Goal: Information Seeking & Learning: Check status

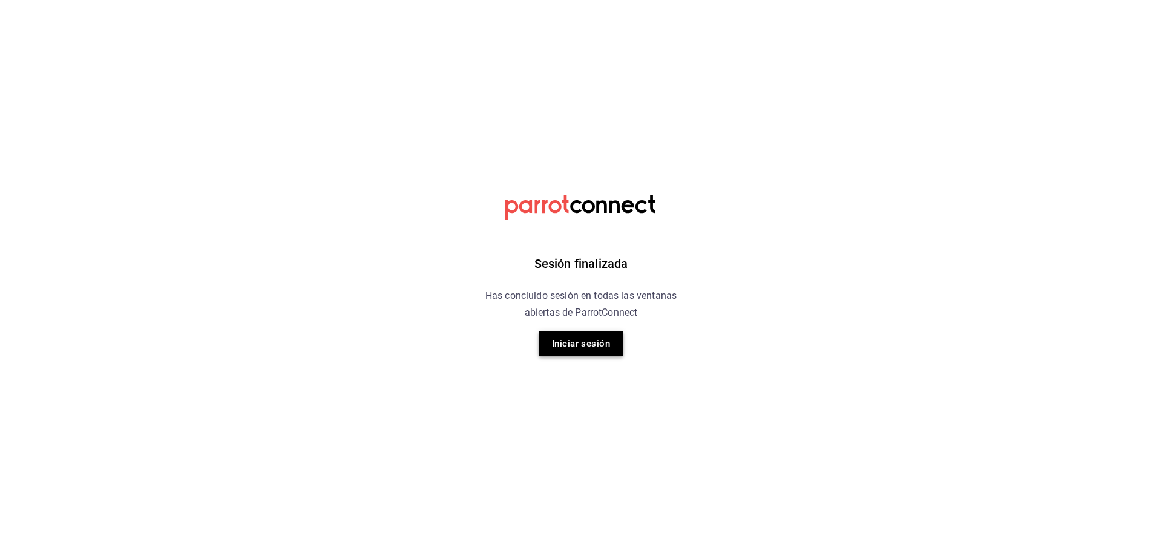
click at [585, 348] on button "Iniciar sesión" at bounding box center [580, 343] width 85 height 25
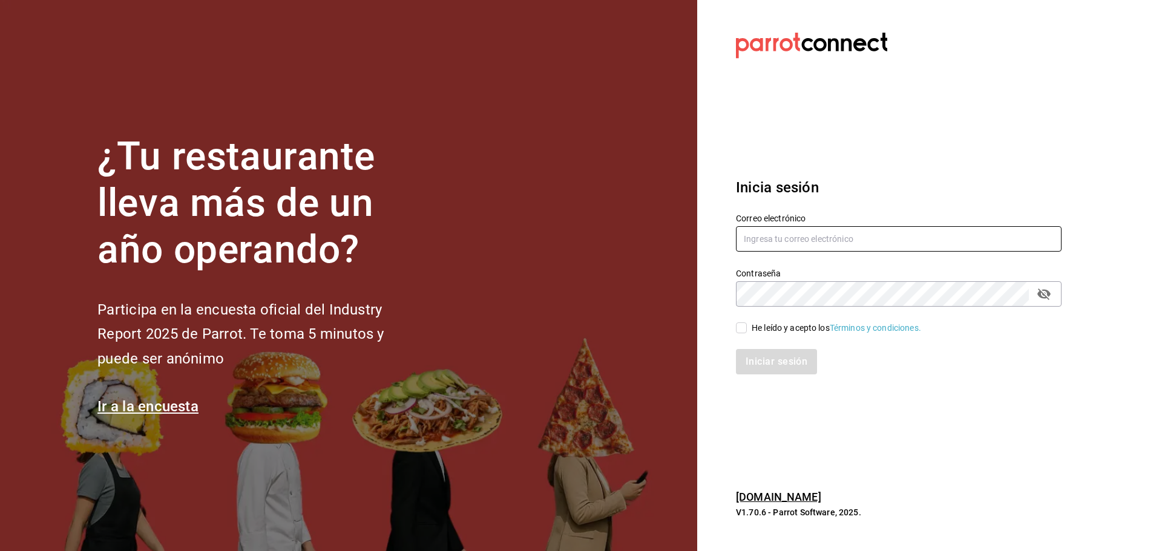
type input "[EMAIL_ADDRESS][DOMAIN_NAME]"
click at [743, 330] on input "He leído y acepto los Términos y condiciones." at bounding box center [741, 327] width 11 height 11
checkbox input "true"
click at [778, 368] on button "Iniciar sesión" at bounding box center [777, 361] width 82 height 25
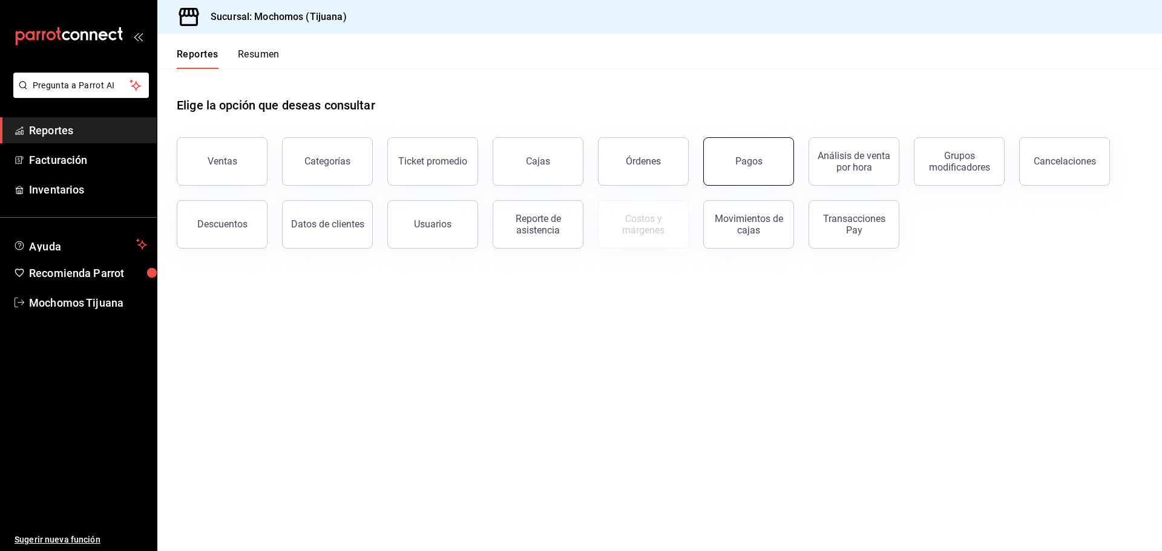
click at [744, 180] on button "Pagos" at bounding box center [748, 161] width 91 height 48
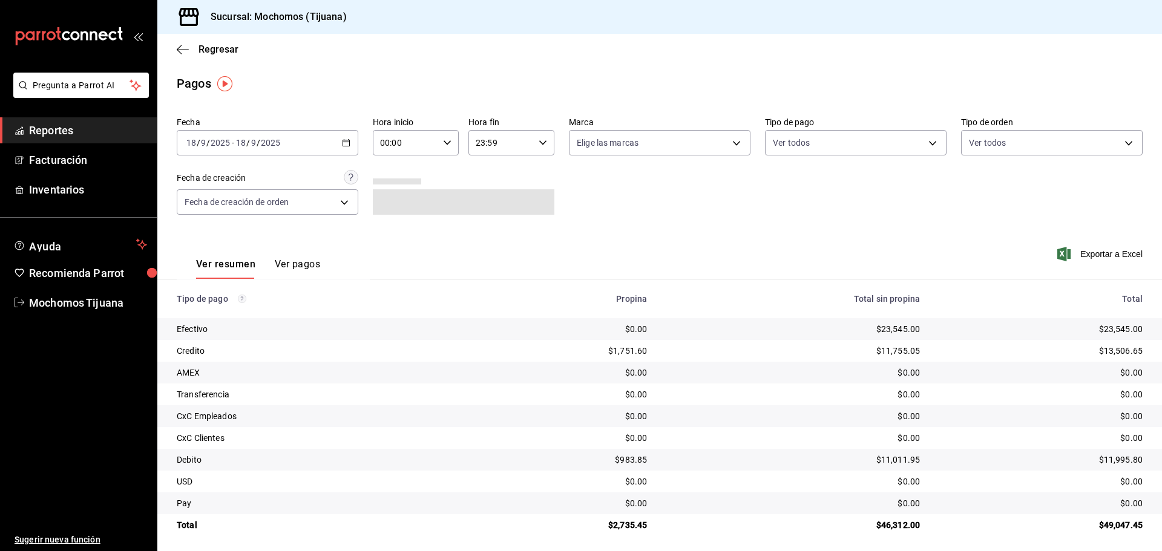
click at [446, 143] on icon "button" at bounding box center [447, 143] width 8 height 8
click at [396, 173] on span "04" at bounding box center [393, 169] width 24 height 10
type input "04:00"
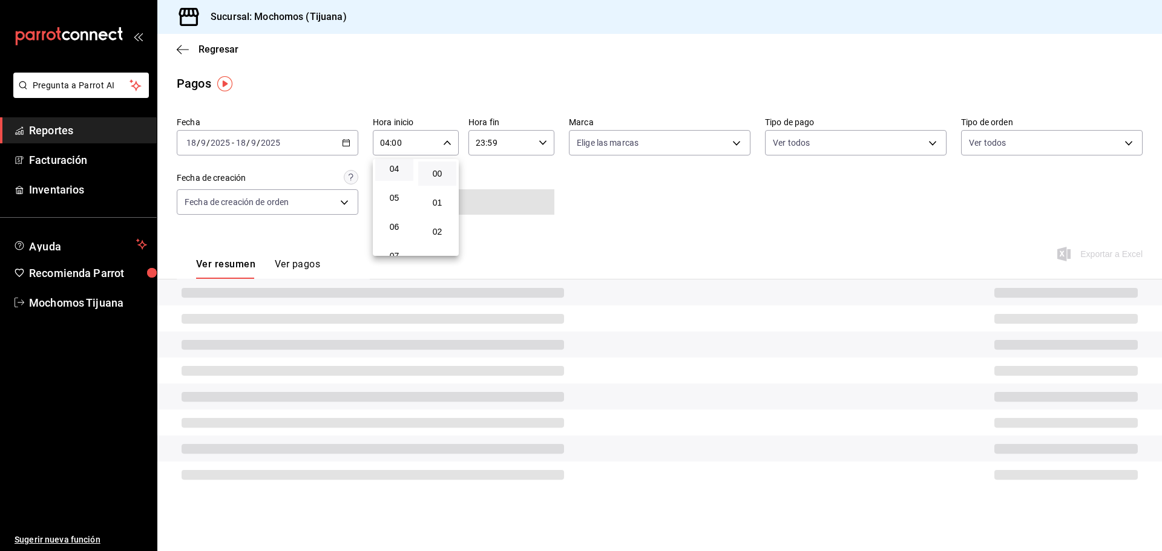
click at [741, 144] on div at bounding box center [581, 275] width 1162 height 551
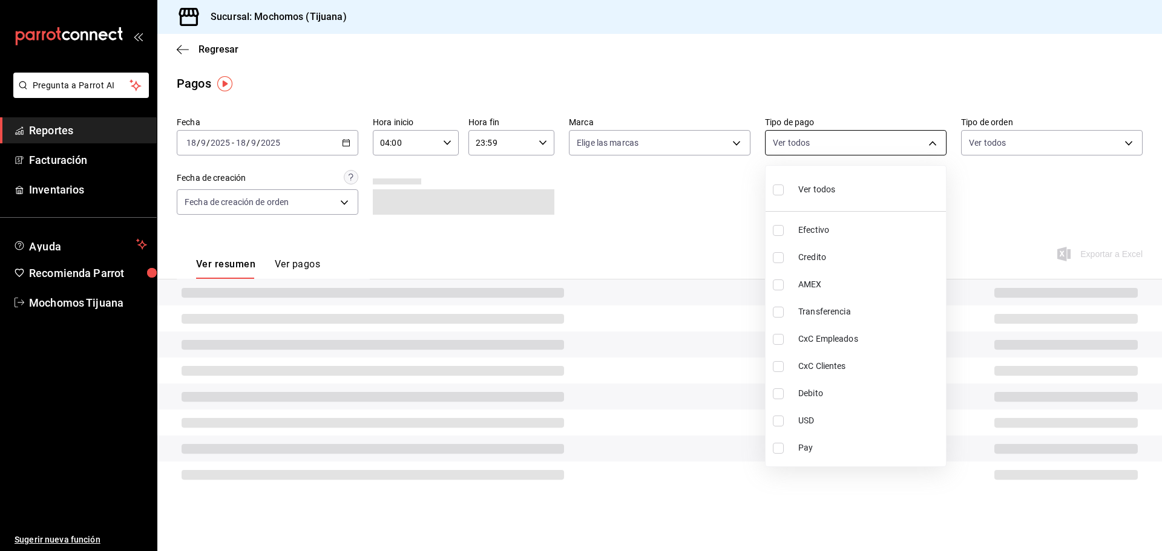
click at [934, 143] on body "Pregunta a Parrot AI Reportes Facturación Inventarios Ayuda Recomienda Parrot M…" at bounding box center [581, 275] width 1162 height 551
click at [826, 261] on span "Credito" at bounding box center [869, 257] width 143 height 13
type input "a27a072c-b141-4985-9f83-ae60dbe2196b"
checkbox input "true"
click at [864, 400] on li "Debito" at bounding box center [855, 393] width 180 height 27
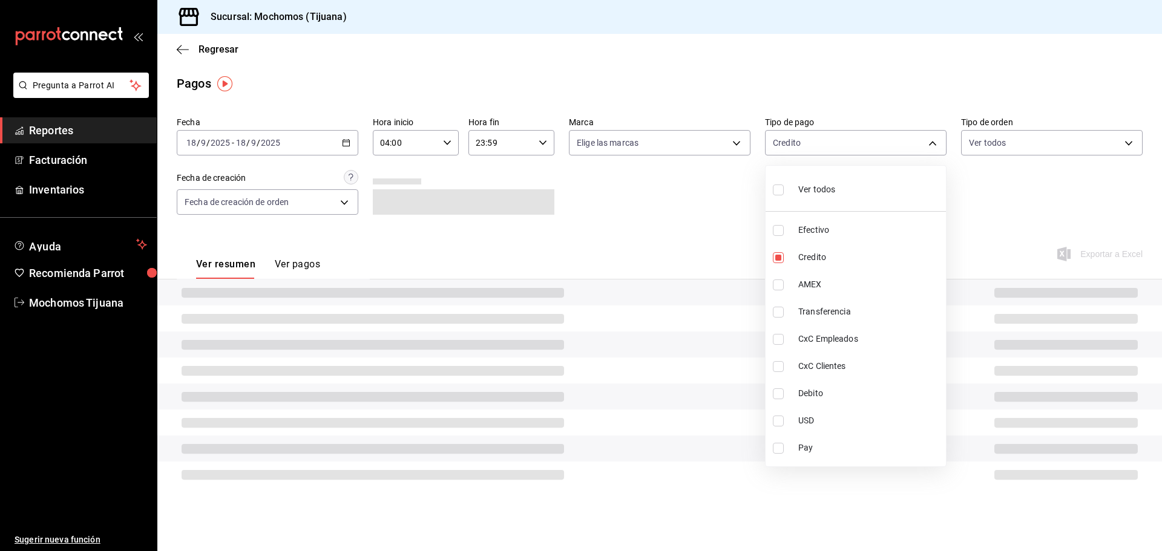
type input "a27a072c-b141-4985-9f83-ae60dbe2196b,b7370aa5-450f-4a05-bab4-2784151f97fb"
checkbox input "true"
click at [543, 252] on div at bounding box center [581, 275] width 1162 height 551
click at [675, 248] on div "Ver resumen Ver pagos Exportar a Excel" at bounding box center [659, 261] width 1004 height 64
click at [182, 50] on icon "button" at bounding box center [183, 49] width 12 height 1
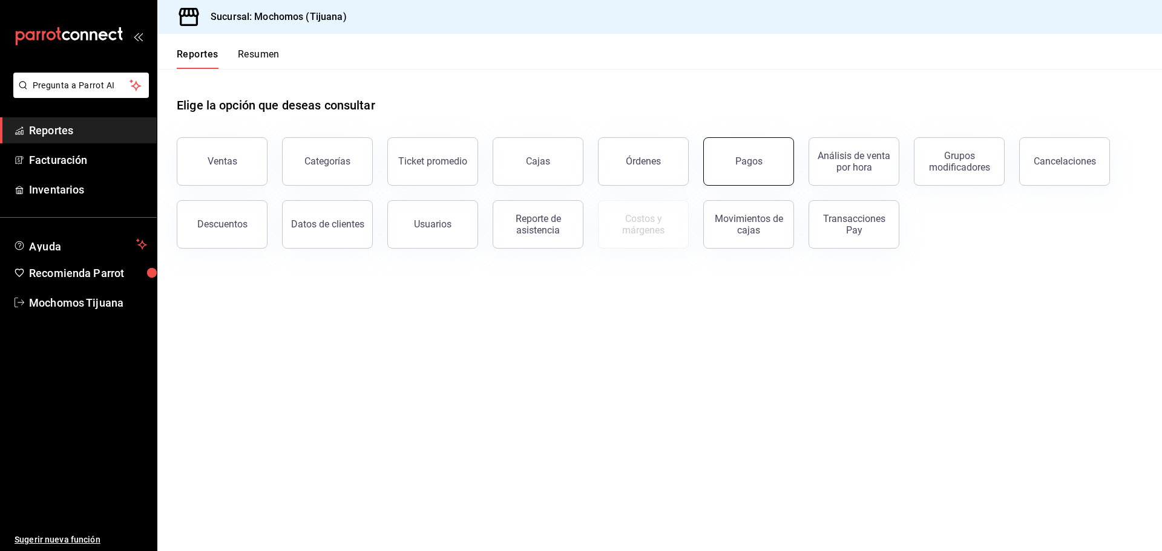
click at [776, 178] on button "Pagos" at bounding box center [748, 161] width 91 height 48
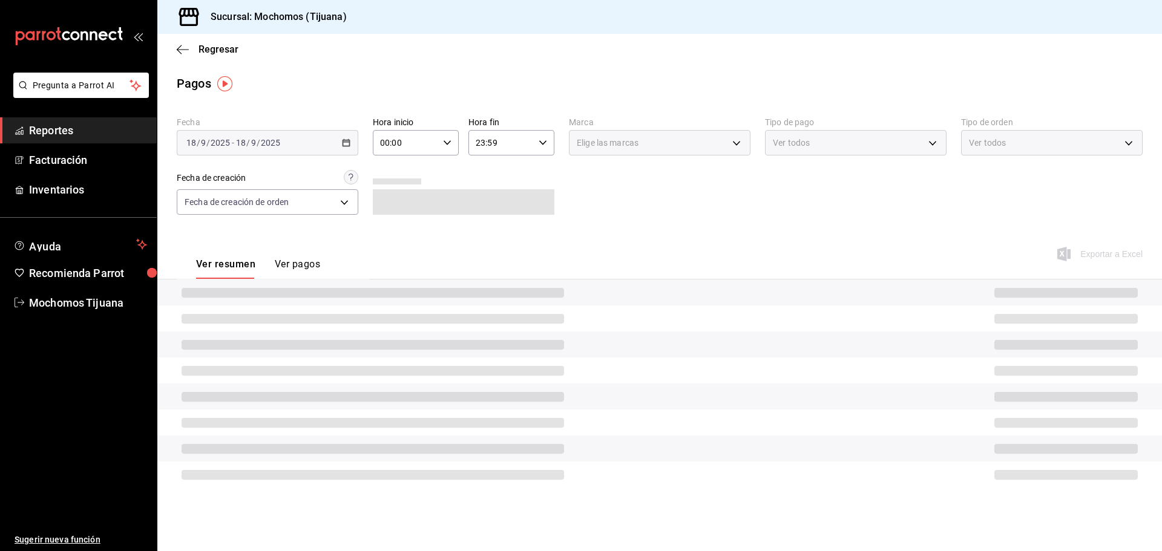
click at [450, 139] on icon "button" at bounding box center [447, 143] width 8 height 8
click at [386, 226] on span "04" at bounding box center [394, 229] width 24 height 10
type input "04:00"
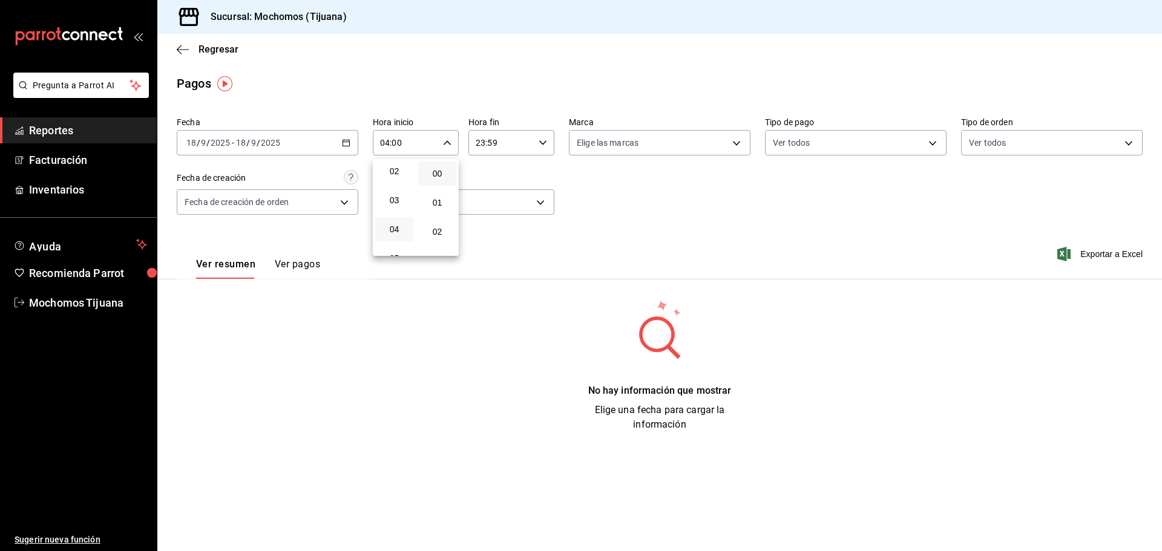
click at [681, 249] on div at bounding box center [581, 275] width 1162 height 551
click at [188, 50] on icon "button" at bounding box center [183, 49] width 12 height 11
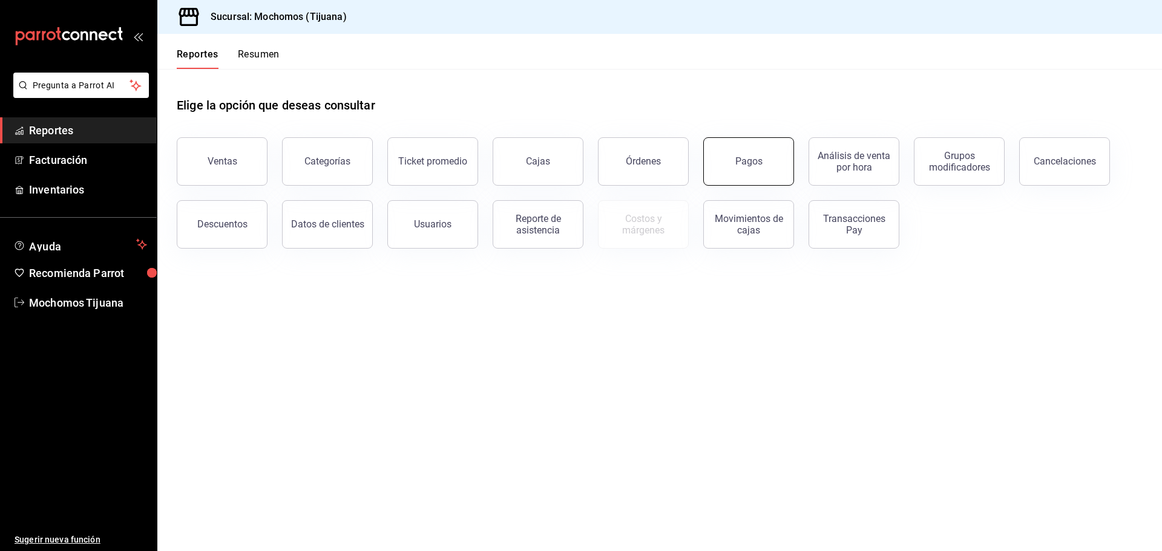
click at [727, 159] on button "Pagos" at bounding box center [748, 161] width 91 height 48
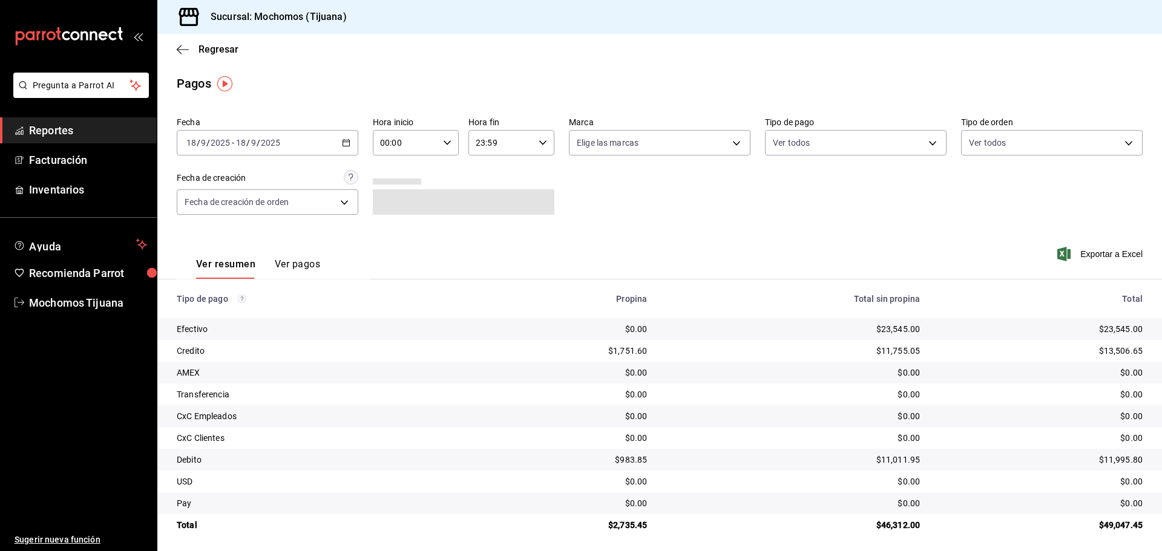
click at [446, 143] on \(Stroke\) "button" at bounding box center [446, 142] width 7 height 4
click at [396, 226] on span "04" at bounding box center [393, 229] width 24 height 10
type input "04:00"
click at [929, 145] on div at bounding box center [581, 275] width 1162 height 551
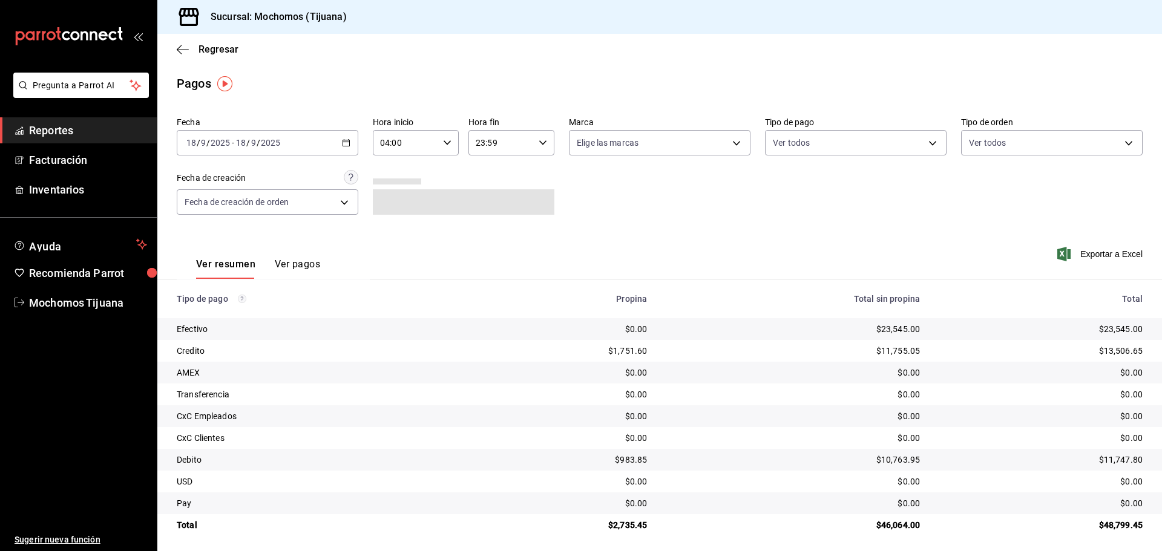
click at [929, 145] on body "Pregunta a Parrot AI Reportes Facturación Inventarios Ayuda Recomienda Parrot M…" at bounding box center [581, 275] width 1162 height 551
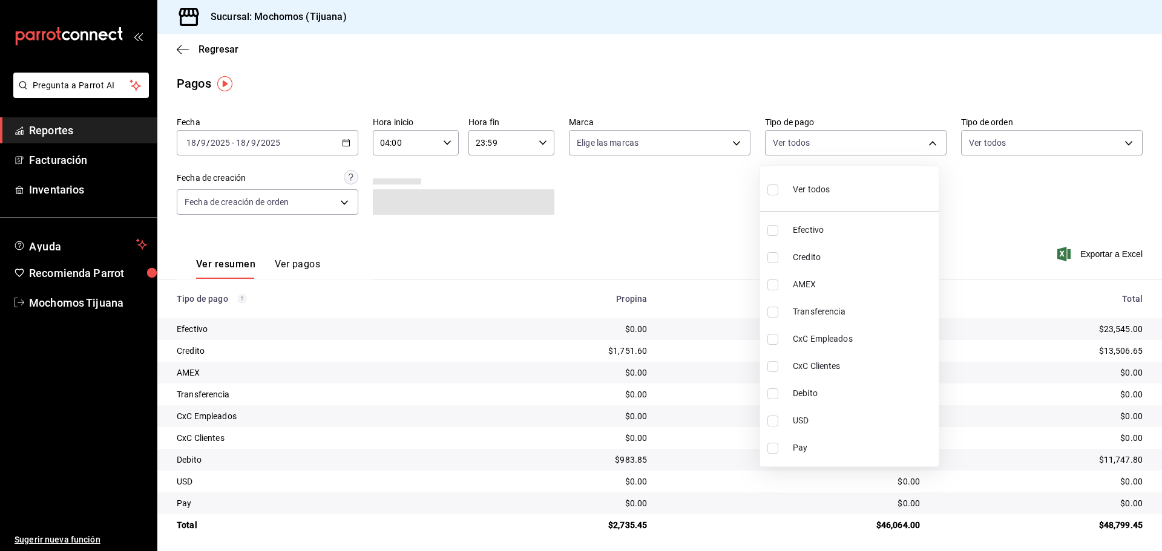
click at [910, 253] on span "Credito" at bounding box center [863, 257] width 141 height 13
type input "a27a072c-b141-4985-9f83-ae60dbe2196b"
checkbox input "true"
click at [869, 395] on span "Debito" at bounding box center [868, 393] width 141 height 13
type input "a27a072c-b141-4985-9f83-ae60dbe2196b,b7370aa5-450f-4a05-bab4-2784151f97fb"
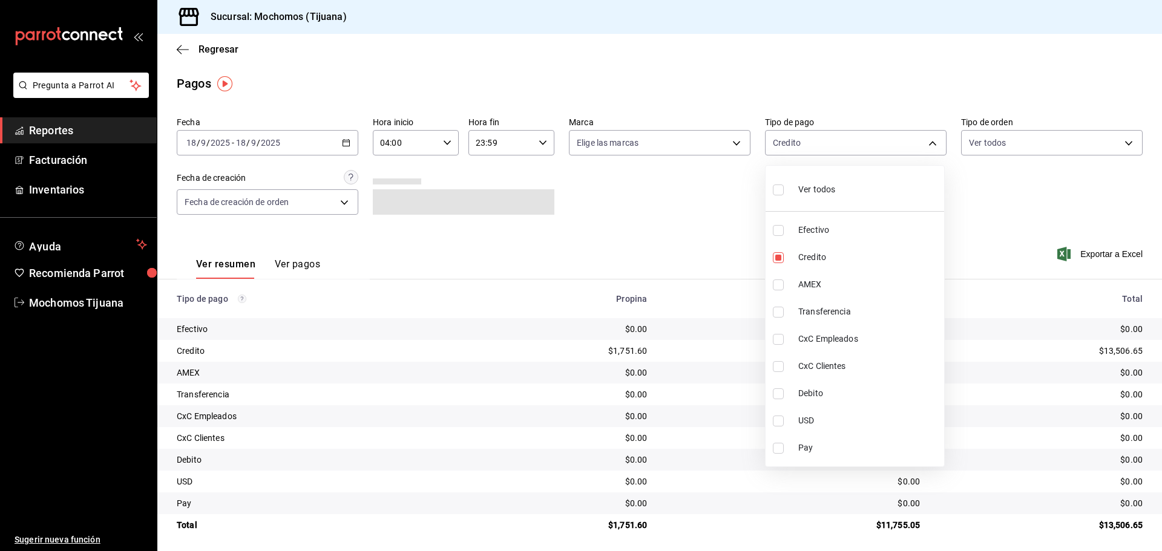
checkbox input "true"
click at [776, 190] on input "checkbox" at bounding box center [772, 190] width 11 height 11
checkbox input "true"
type input "e823c082-5bf3-4e6e-b961-f7623faa40a9,a27a072c-b141-4985-9f83-ae60dbe2196b,28e67…"
checkbox input "true"
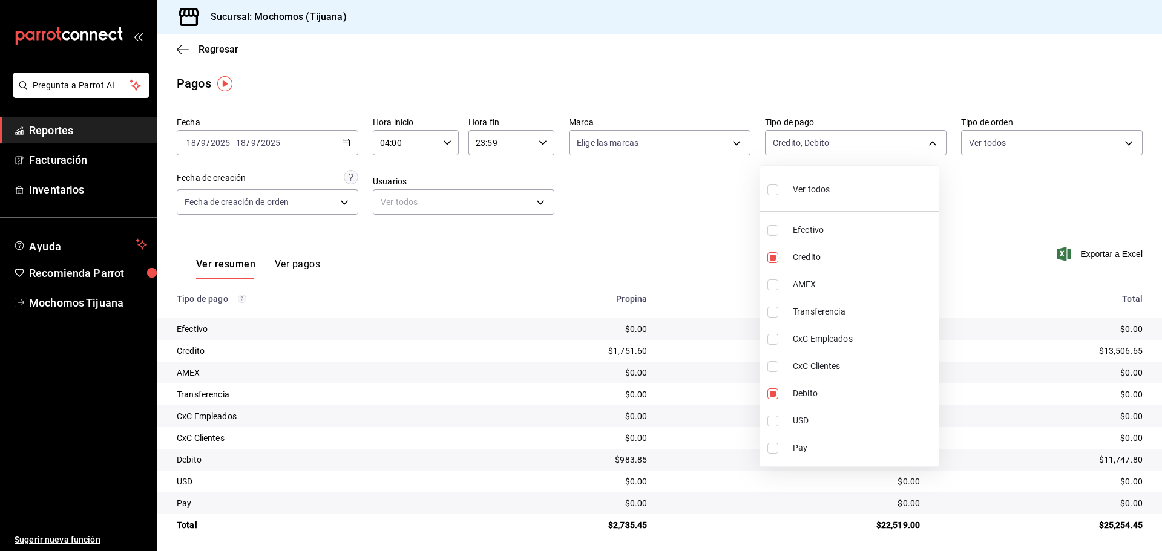
checkbox input "true"
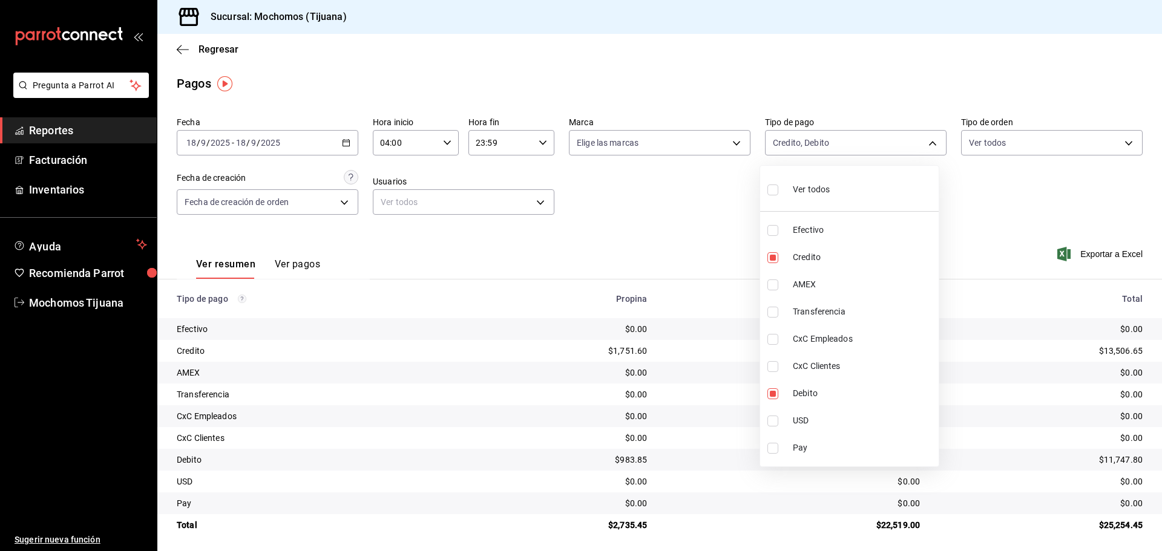
checkbox input "true"
click at [776, 190] on input "checkbox" at bounding box center [778, 190] width 11 height 11
checkbox input "false"
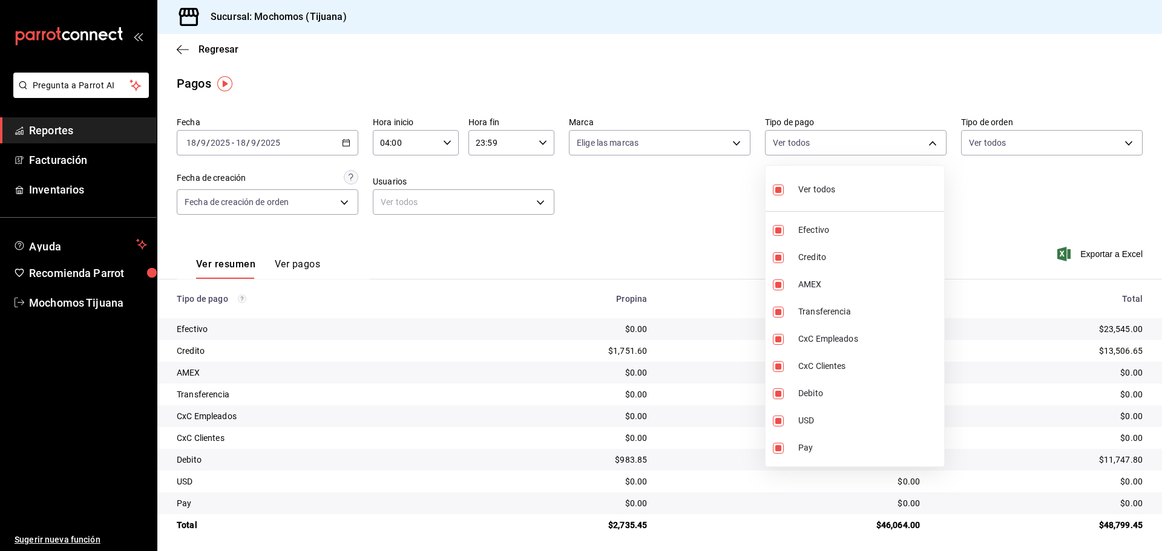
checkbox input "false"
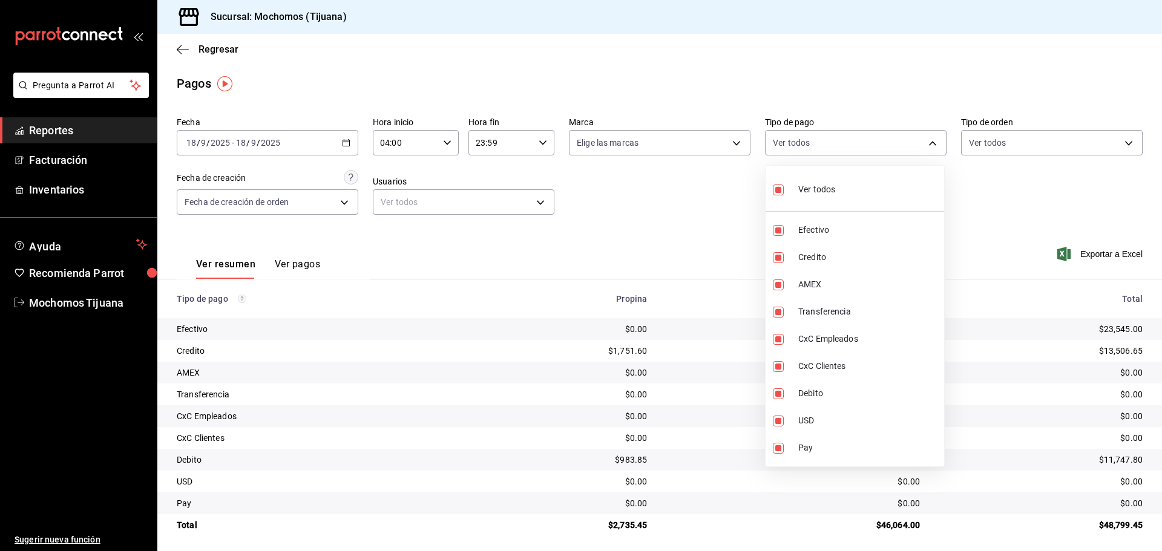
checkbox input "false"
click at [677, 214] on div at bounding box center [581, 275] width 1162 height 551
